Goal: Entertainment & Leisure: Consume media (video, audio)

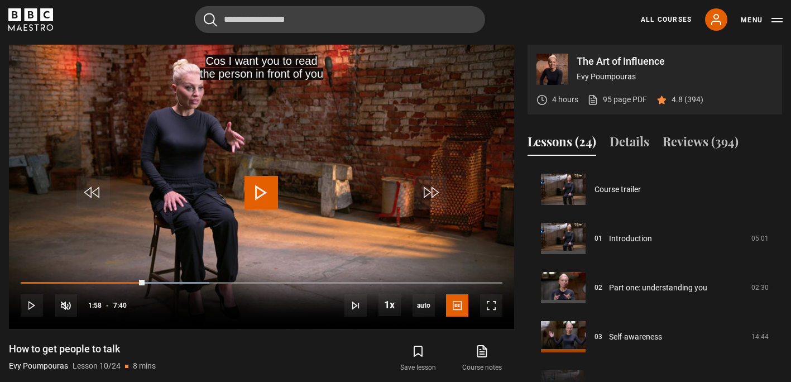
scroll to position [442, 0]
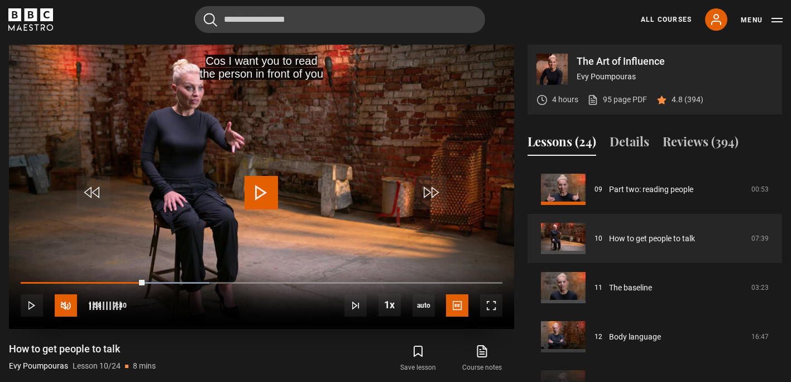
click at [67, 302] on span "Video Player" at bounding box center [66, 305] width 22 height 22
click at [31, 307] on span "Video Player" at bounding box center [32, 305] width 22 height 22
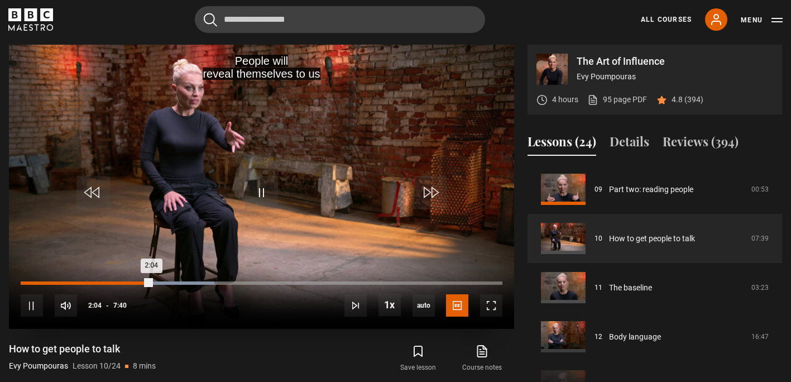
click at [82, 282] on div "Loaded : 40.26% 0:58 2:04" at bounding box center [262, 282] width 482 height 3
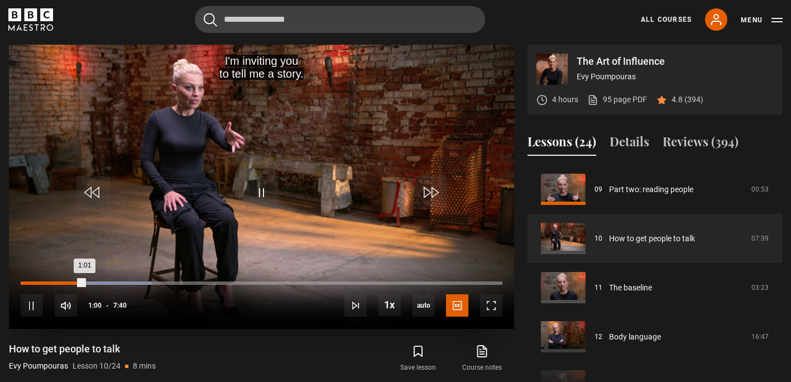
click at [64, 282] on div "Loaded : 27.20% 0:41 1:01" at bounding box center [262, 282] width 482 height 3
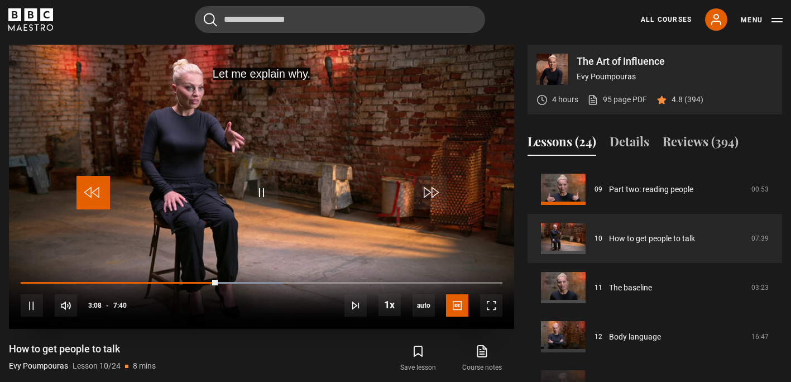
click at [96, 198] on span "Video Player" at bounding box center [92, 192] width 33 height 33
click at [94, 191] on span "Video Player" at bounding box center [92, 192] width 33 height 33
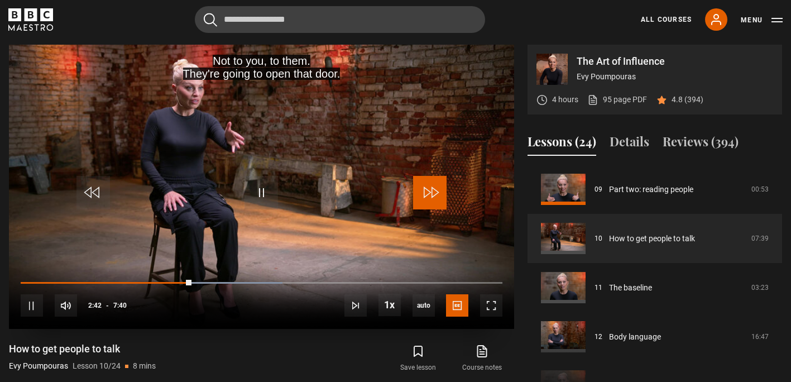
click at [425, 186] on span "Video Player" at bounding box center [429, 192] width 33 height 33
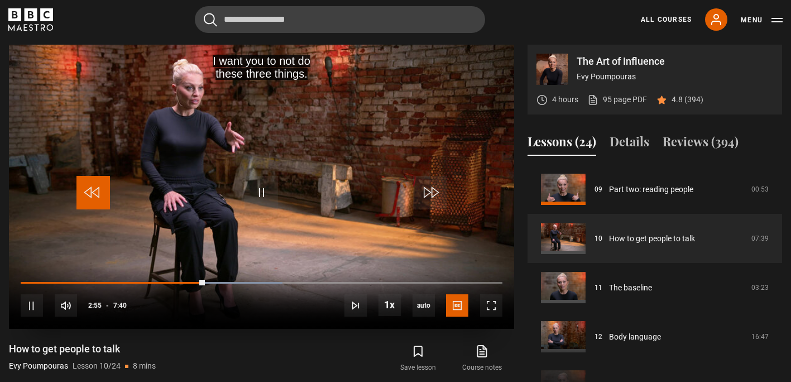
click at [101, 195] on span "Video Player" at bounding box center [92, 192] width 33 height 33
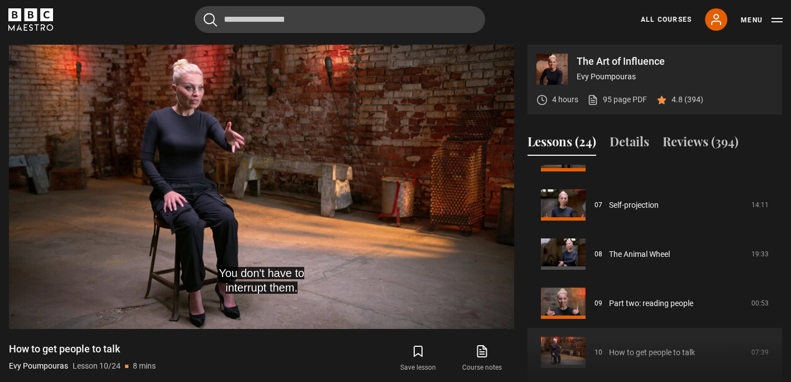
scroll to position [0, 0]
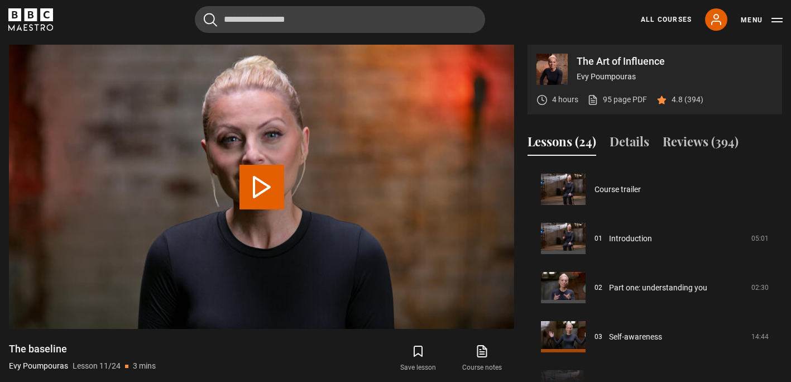
scroll to position [491, 0]
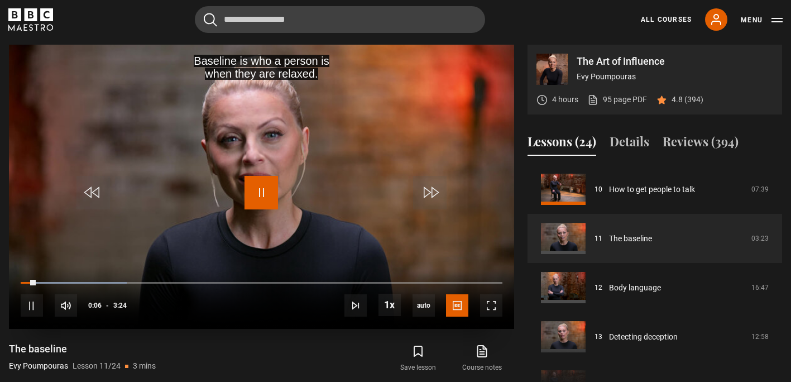
click at [262, 193] on span "Video Player" at bounding box center [261, 192] width 33 height 33
